Goal: Task Accomplishment & Management: Manage account settings

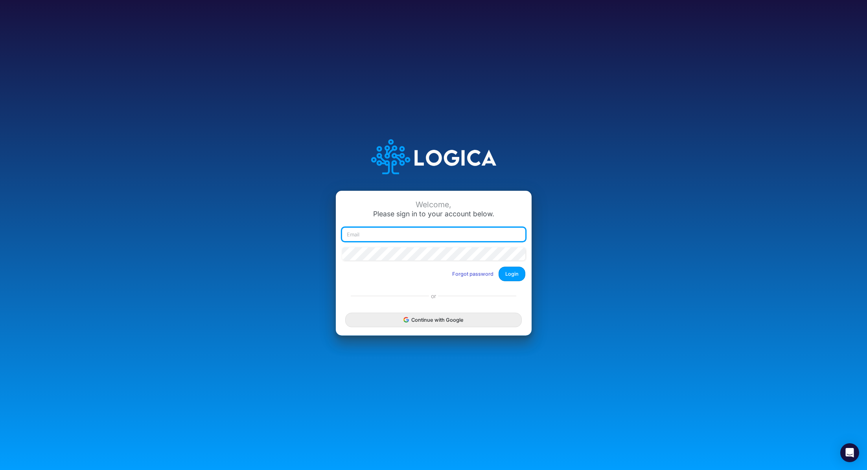
type input "[PERSON_NAME][EMAIL_ADDRESS][PERSON_NAME][DOMAIN_NAME]"
click at [511, 275] on button "Login" at bounding box center [512, 274] width 27 height 15
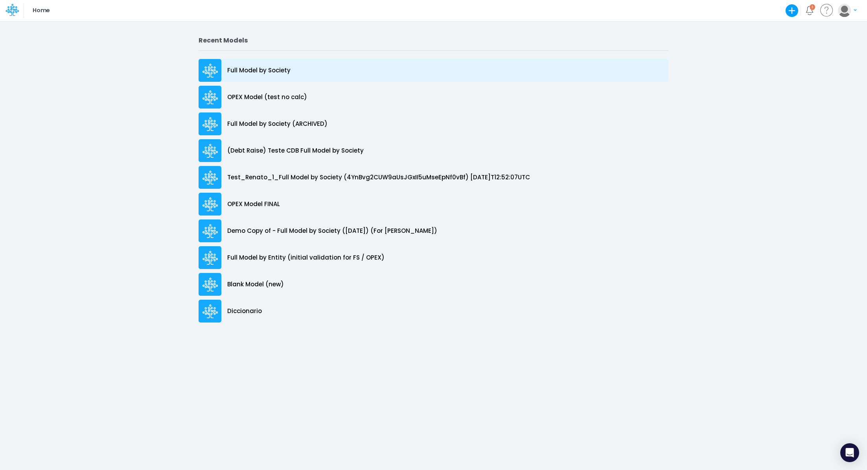
click at [240, 72] on p "Full Model by Society" at bounding box center [258, 70] width 63 height 9
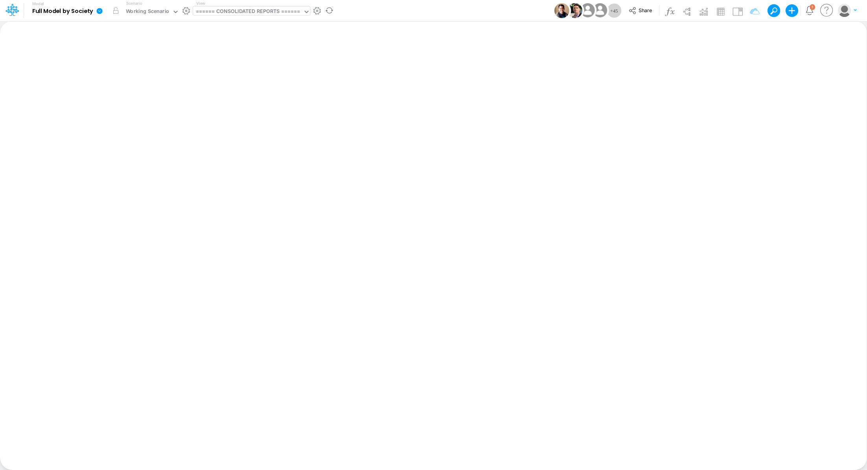
click at [238, 11] on div "====== CONSOLIDATED REPORTS ======" at bounding box center [248, 11] width 105 height 9
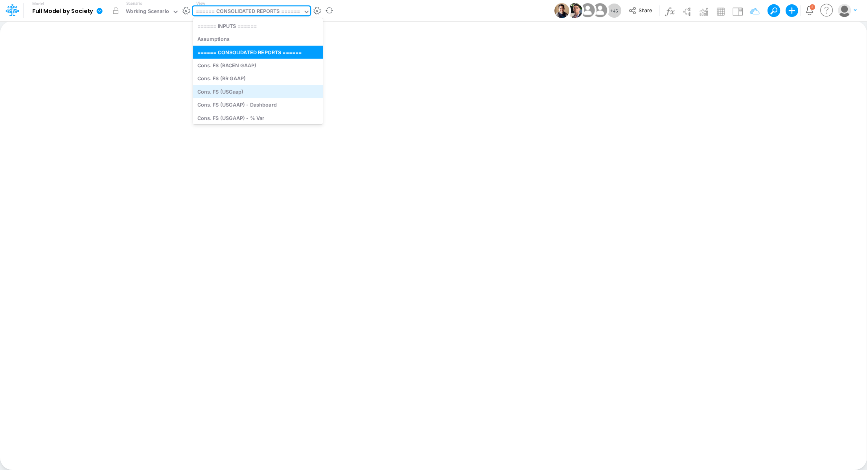
click at [254, 90] on div "Cons. FS (USGaap)" at bounding box center [258, 91] width 130 height 13
type input "Consolidated FS - USGAAP"
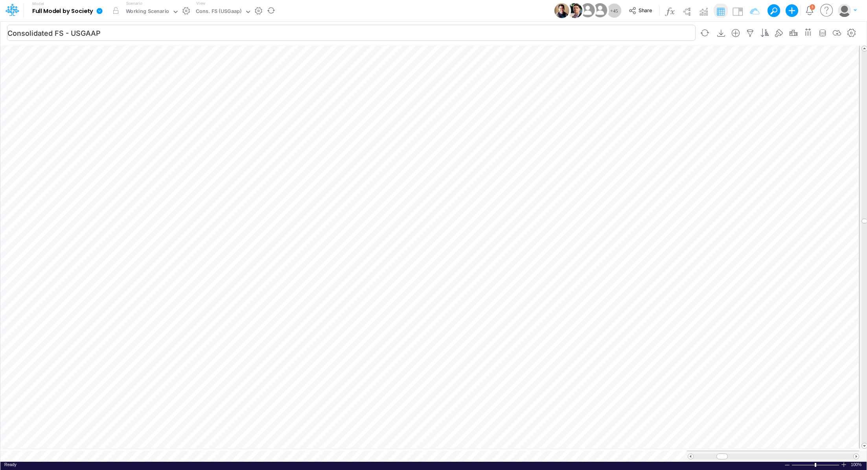
scroll to position [4, 1]
click at [219, 3] on div "View Cons. FS (USGaap)" at bounding box center [222, 10] width 59 height 20
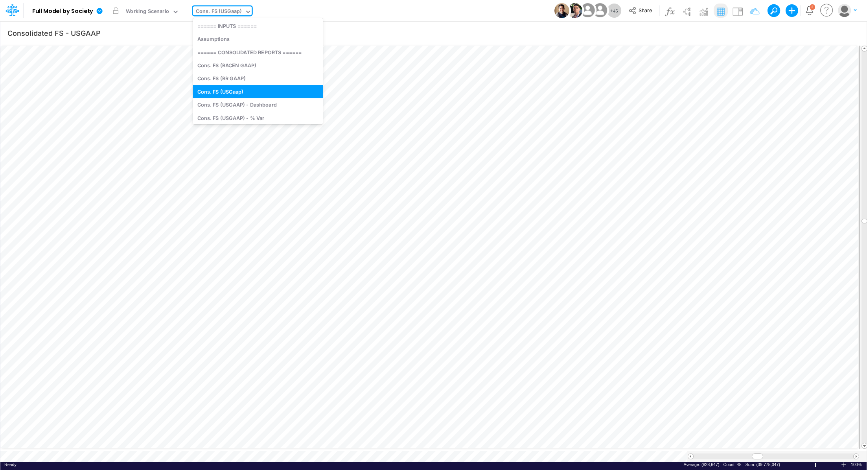
click at [215, 10] on div "Cons. FS (USGaap)" at bounding box center [219, 11] width 46 height 9
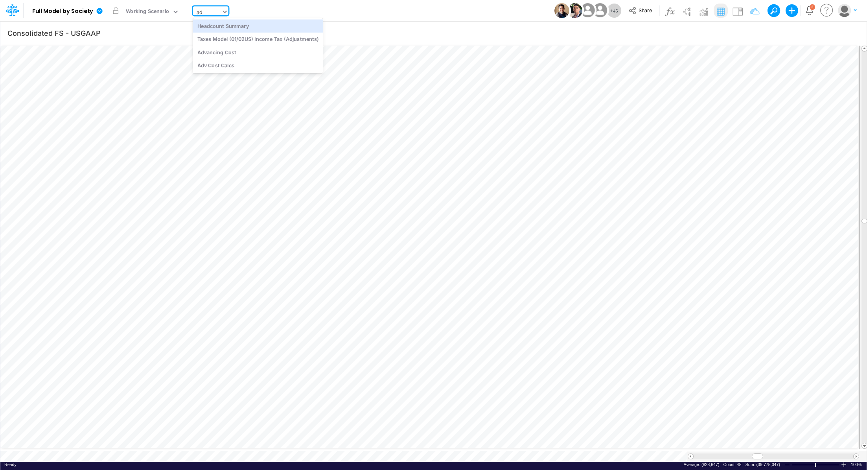
type input "adv"
click at [207, 27] on div "Advancing Cost" at bounding box center [246, 25] width 106 height 13
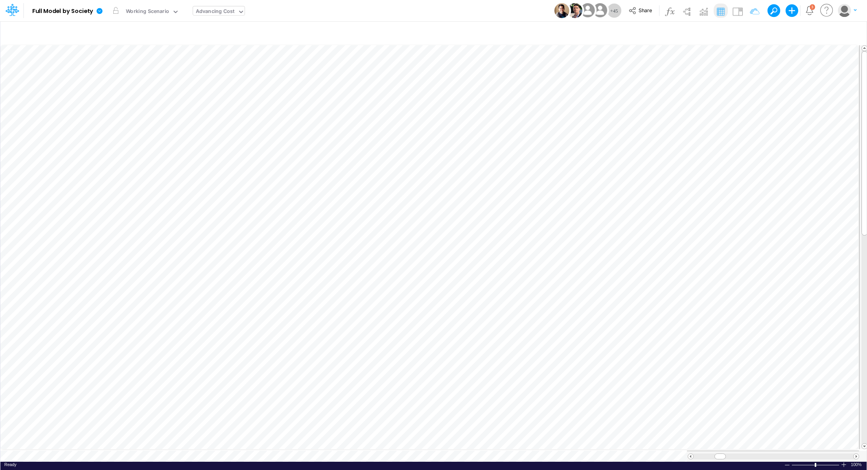
scroll to position [4, 1]
click at [223, 10] on div "Advancing Cost" at bounding box center [215, 11] width 39 height 9
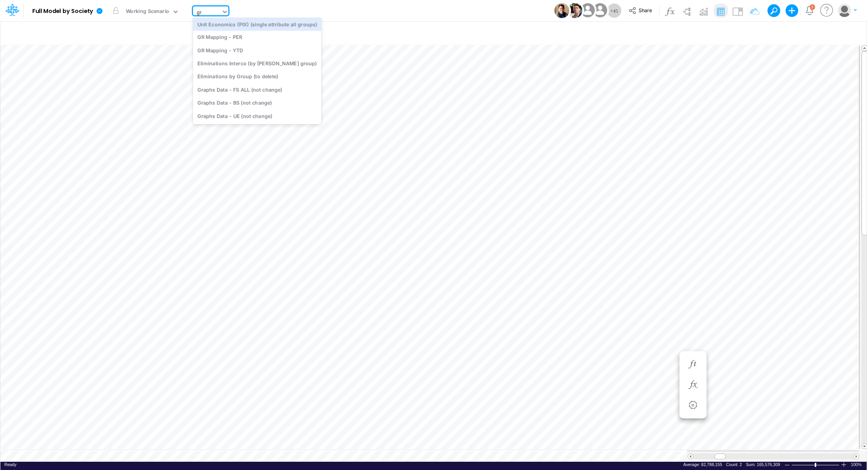
scroll to position [2, 0]
type input "gra"
click at [232, 52] on div "Graphs Data - UE (not change)" at bounding box center [246, 52] width 106 height 13
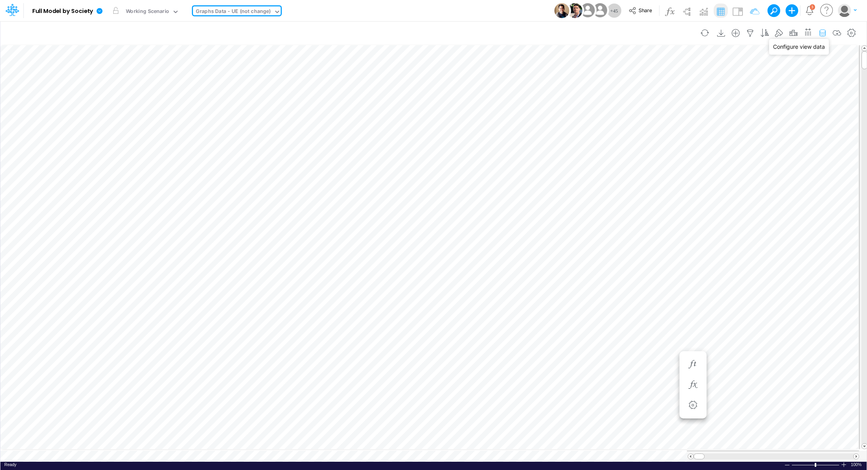
click at [824, 32] on icon "button" at bounding box center [823, 33] width 12 height 8
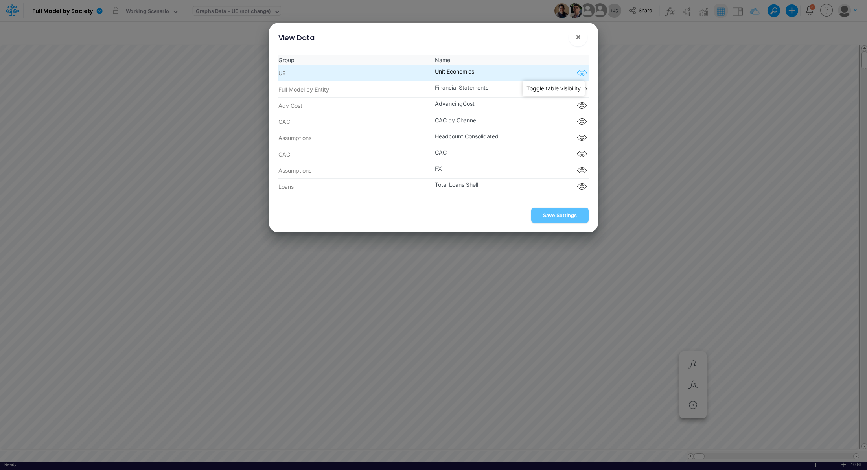
click at [581, 76] on icon "button" at bounding box center [582, 73] width 12 height 10
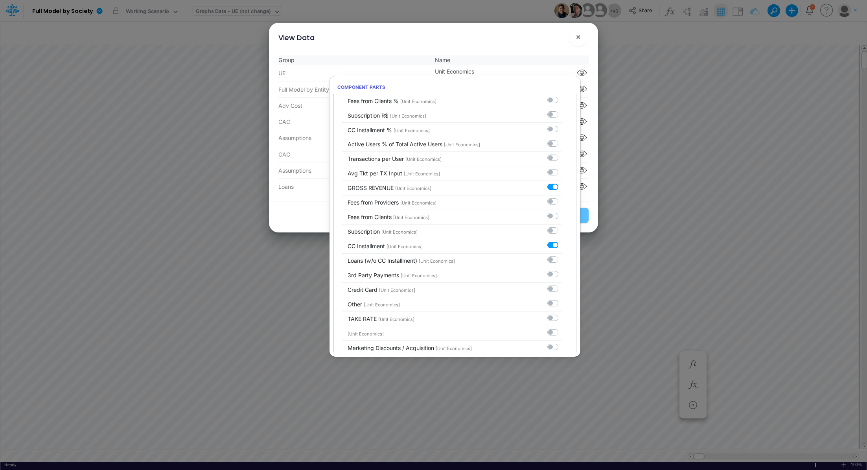
scroll to position [300, 0]
click at [509, 39] on div "View Data ×" at bounding box center [433, 36] width 323 height 26
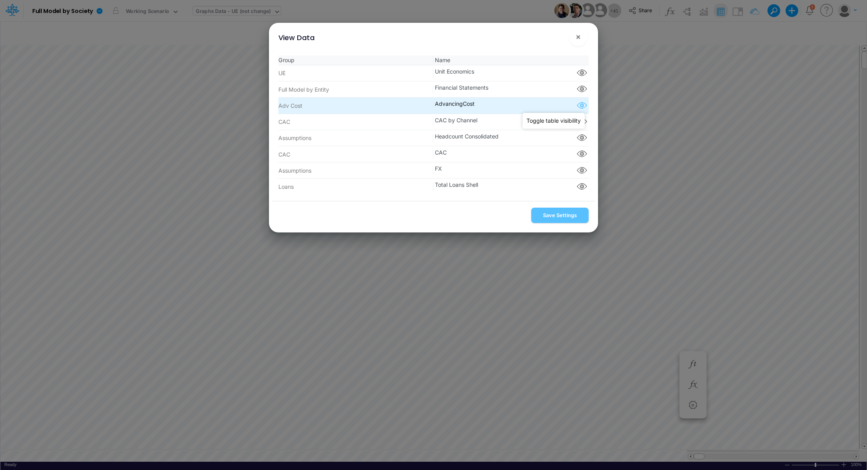
click at [581, 106] on icon "button" at bounding box center [582, 106] width 12 height 10
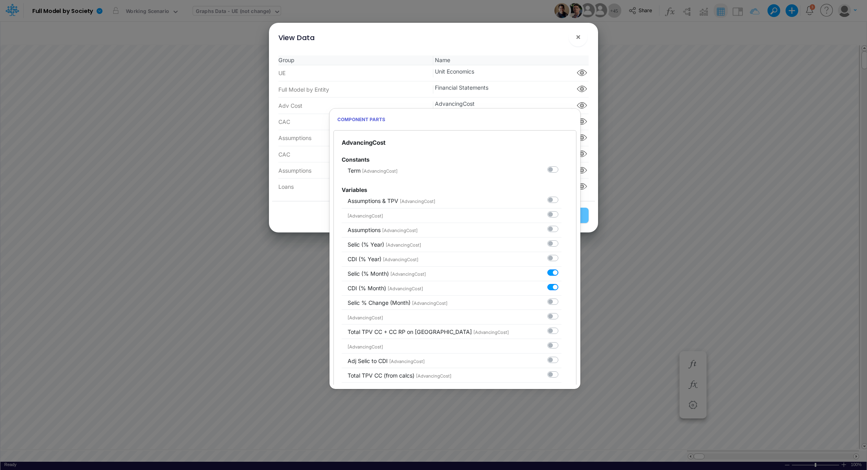
click at [365, 42] on div "View Data ×" at bounding box center [433, 36] width 323 height 26
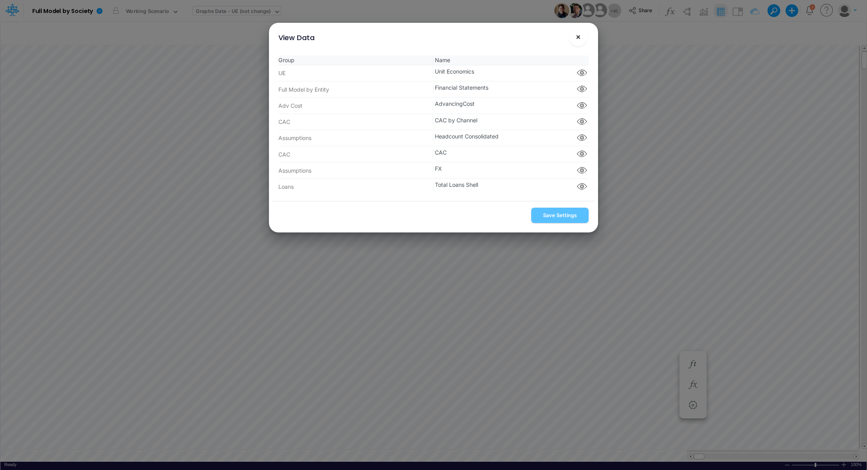
click at [576, 37] on span "×" at bounding box center [578, 36] width 5 height 9
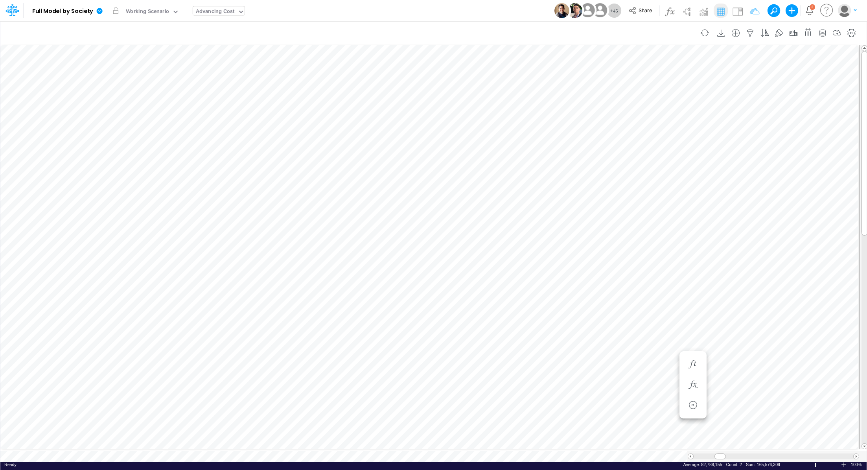
scroll to position [4, 1]
click at [822, 32] on icon "button" at bounding box center [823, 33] width 12 height 8
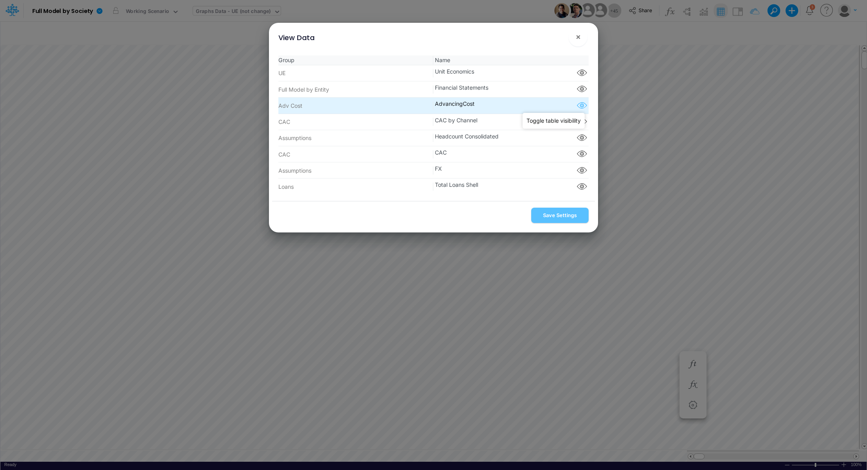
click at [582, 109] on icon "button" at bounding box center [582, 106] width 12 height 10
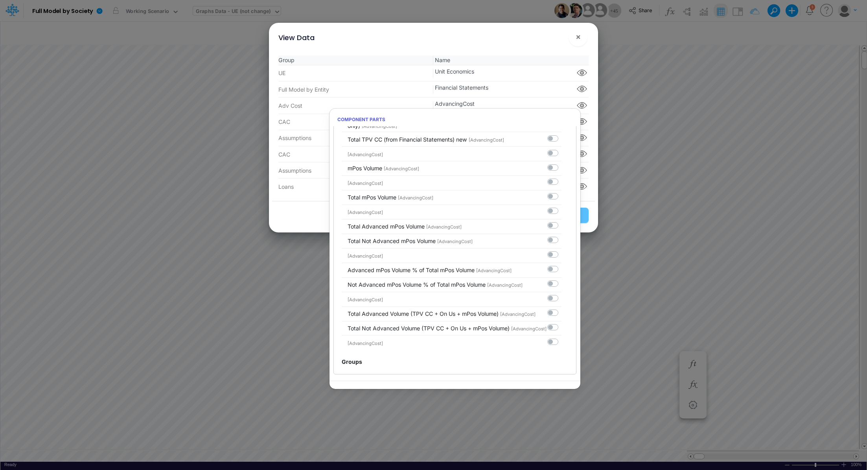
scroll to position [638, 0]
click at [562, 306] on label at bounding box center [562, 306] width 0 height 0
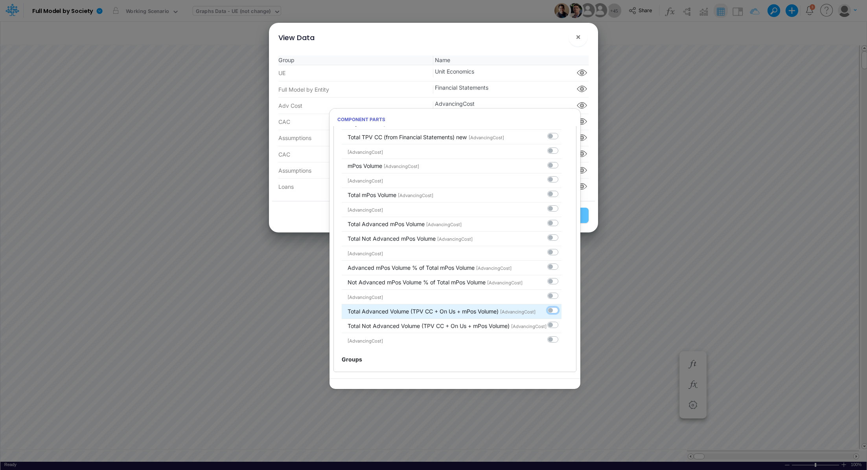
click at [562, 306] on input "checkbox" at bounding box center [564, 308] width 5 height 5
checkbox input "true"
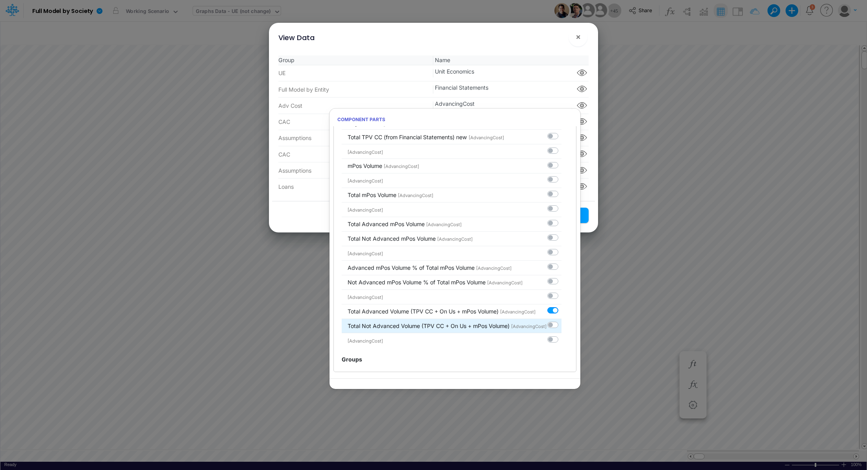
click at [562, 321] on label at bounding box center [562, 321] width 0 height 0
click at [562, 321] on input "checkbox" at bounding box center [564, 323] width 5 height 5
checkbox input "true"
click at [540, 38] on div "View Data ×" at bounding box center [433, 36] width 323 height 26
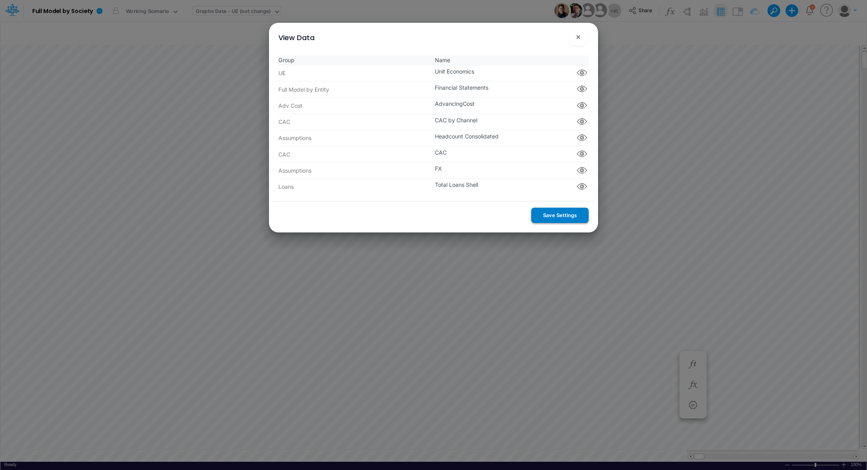
click at [551, 215] on button "Save Settings" at bounding box center [559, 215] width 57 height 15
